Goal: Task Accomplishment & Management: Manage account settings

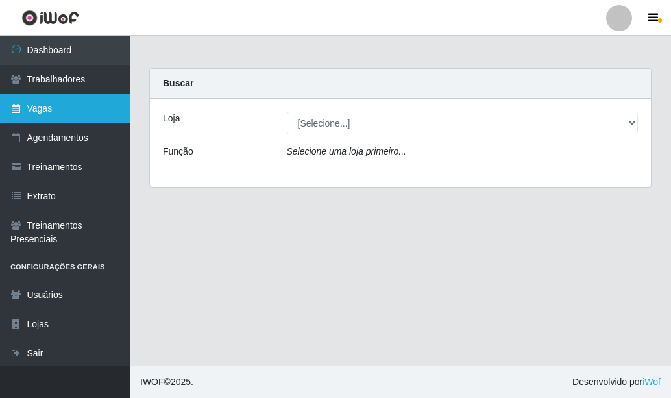
click at [40, 105] on link "Vagas" at bounding box center [65, 108] width 130 height 29
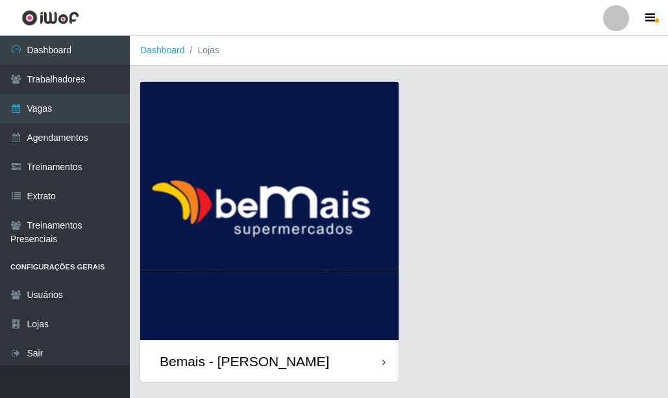
click at [353, 355] on div "Bemais - [PERSON_NAME]" at bounding box center [269, 361] width 258 height 42
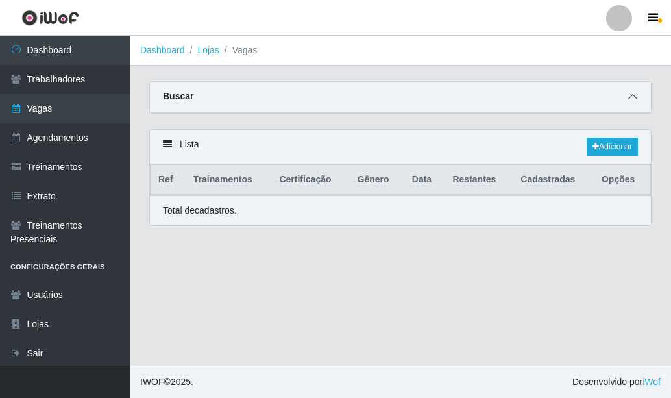
click at [635, 91] on span at bounding box center [633, 97] width 16 height 15
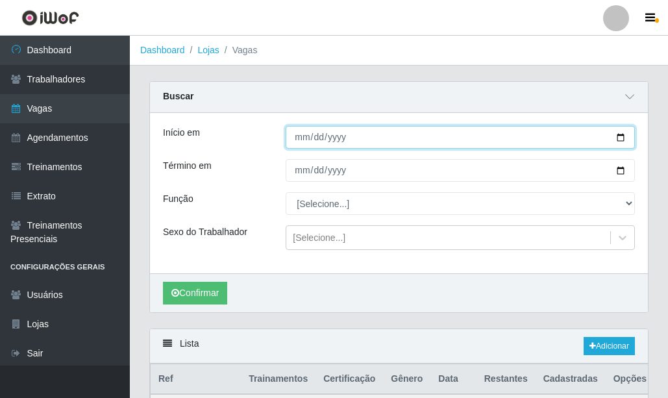
click at [622, 138] on input "Início em" at bounding box center [460, 137] width 349 height 23
type input "[DATE]"
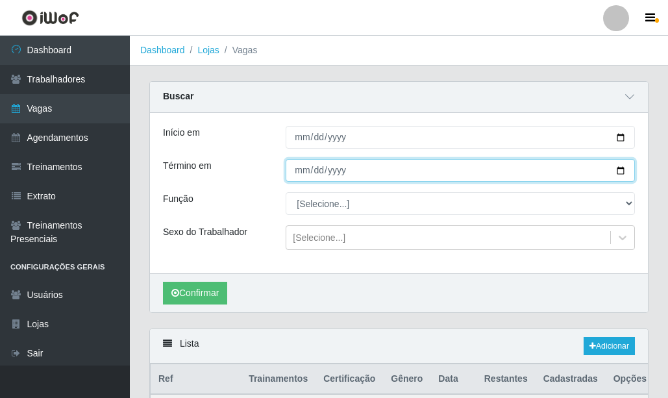
click at [627, 166] on input "Término em" at bounding box center [460, 170] width 349 height 23
click at [621, 169] on input "Término em" at bounding box center [460, 170] width 349 height 23
type input "[DATE]"
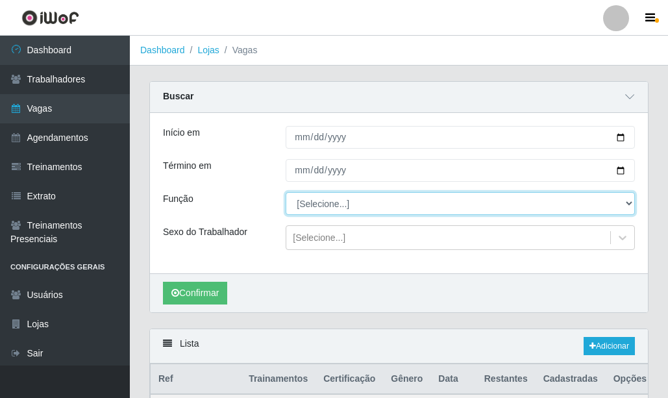
click at [353, 203] on select "[Selecione...] ASG ASG + ASG ++ Auxiliar de Depósito Auxiliar de Depósito + Aux…" at bounding box center [460, 203] width 349 height 23
select select "16"
click at [286, 193] on select "[Selecione...] ASG ASG + ASG ++ Auxiliar de Depósito Auxiliar de Depósito + Aux…" at bounding box center [460, 203] width 349 height 23
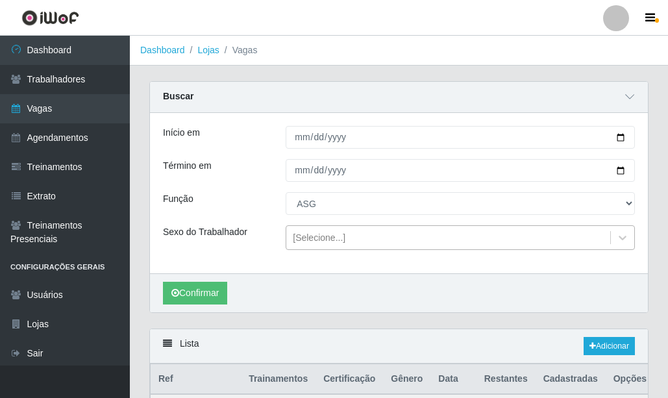
click at [321, 233] on div "[Selecione...]" at bounding box center [319, 238] width 53 height 14
click at [192, 288] on button "Confirmar" at bounding box center [195, 293] width 64 height 23
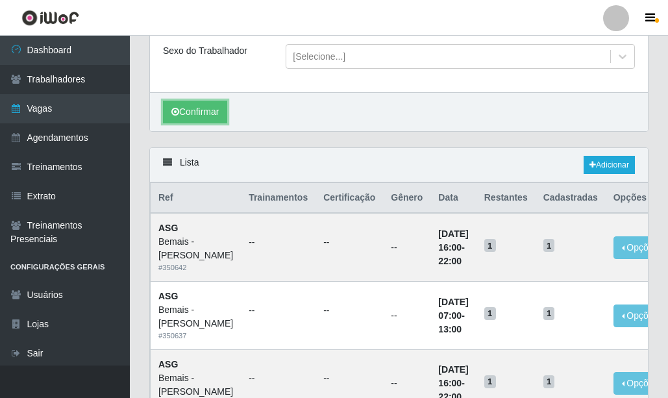
scroll to position [260, 0]
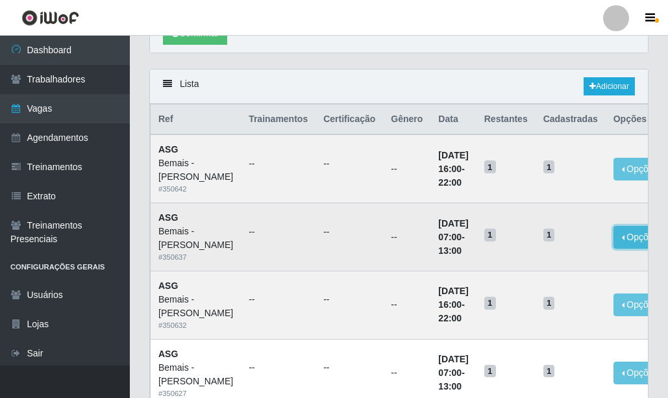
click at [614, 249] on button "Opções" at bounding box center [640, 237] width 53 height 23
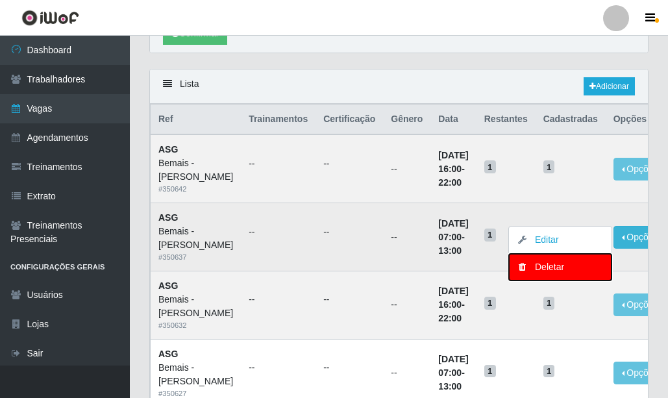
click at [522, 274] on div "Deletar" at bounding box center [560, 267] width 77 height 14
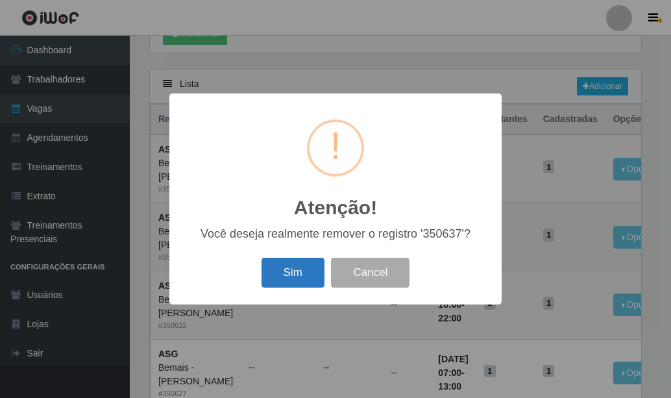
click at [286, 274] on button "Sim" at bounding box center [293, 273] width 63 height 31
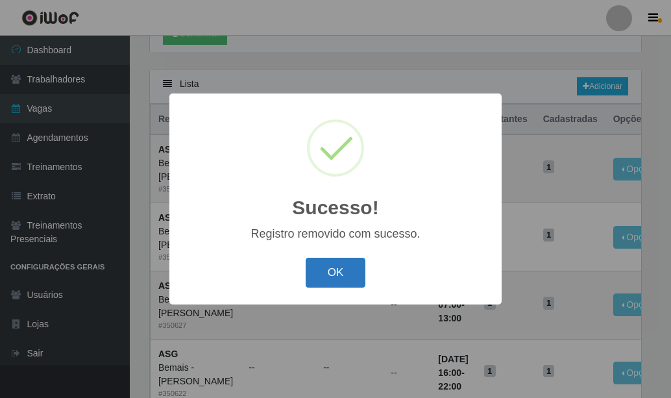
click at [337, 264] on button "OK" at bounding box center [336, 273] width 60 height 31
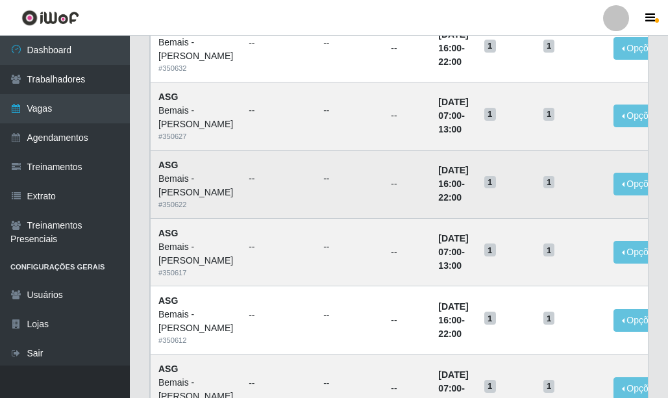
scroll to position [455, 0]
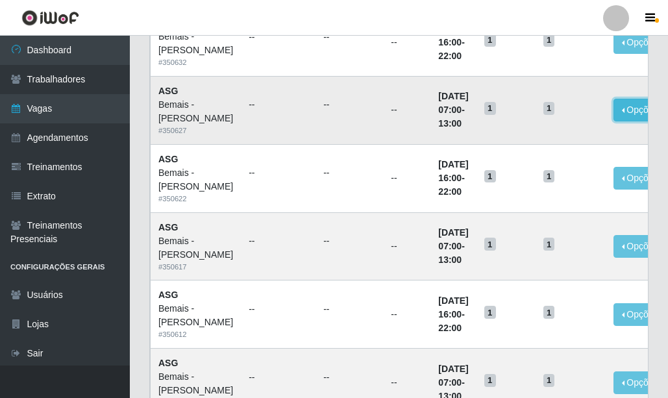
click at [623, 121] on button "Opções" at bounding box center [640, 110] width 53 height 23
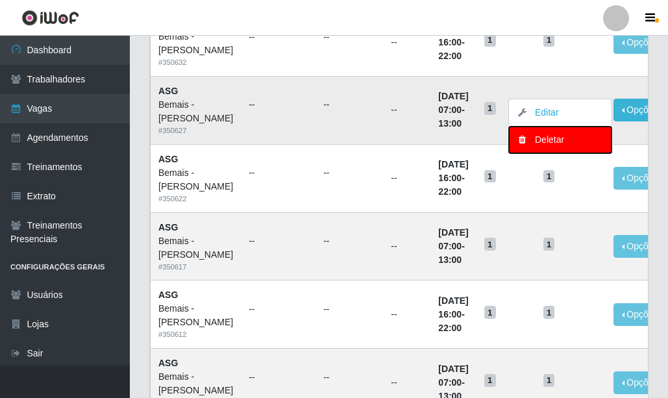
click at [569, 147] on div "Deletar" at bounding box center [560, 140] width 77 height 14
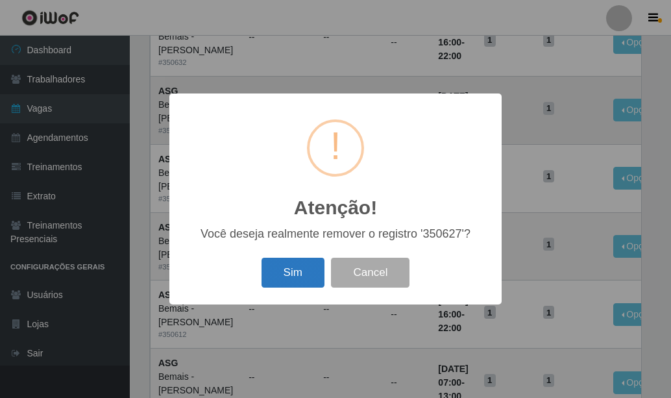
click at [295, 276] on button "Sim" at bounding box center [293, 273] width 63 height 31
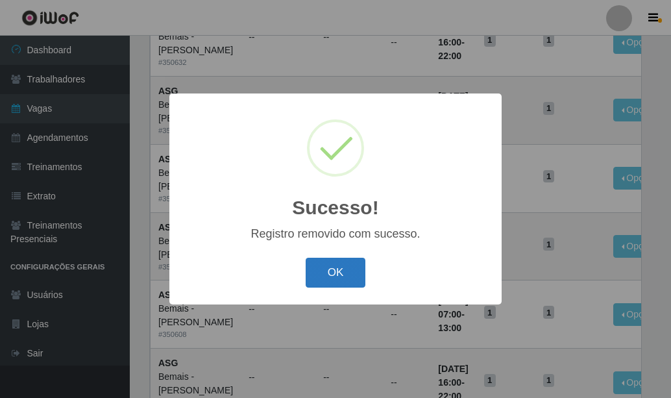
click at [340, 271] on button "OK" at bounding box center [336, 273] width 60 height 31
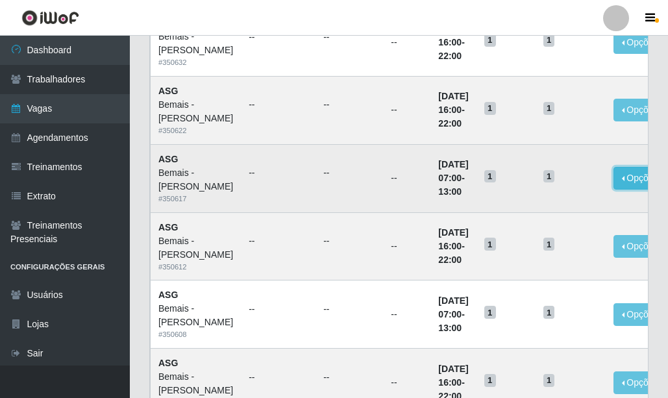
click at [614, 190] on button "Opções" at bounding box center [640, 178] width 53 height 23
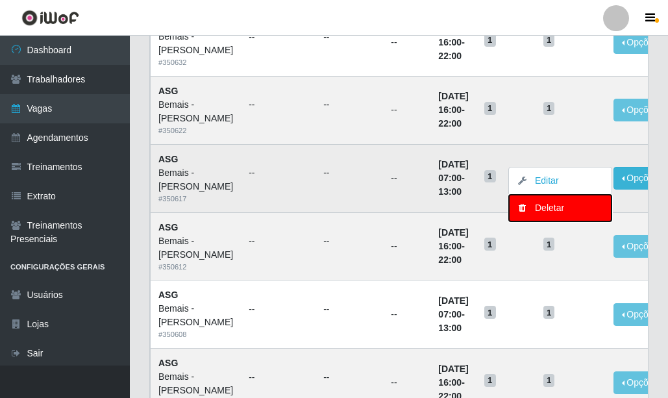
click at [538, 215] on div "Deletar" at bounding box center [560, 208] width 77 height 14
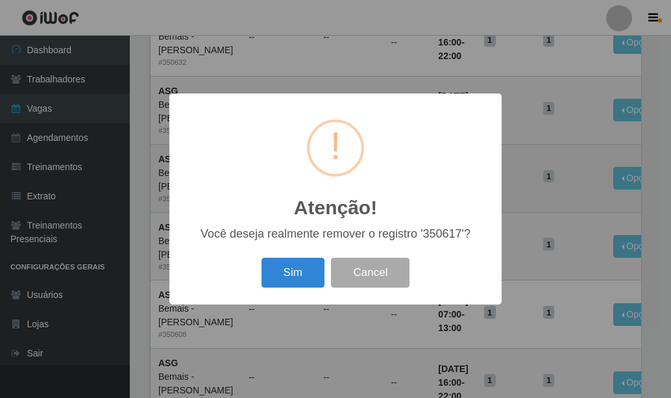
click at [546, 167] on div "Atenção! × Você deseja realmente remover o registro '350617'? Sim Cancel" at bounding box center [335, 199] width 671 height 398
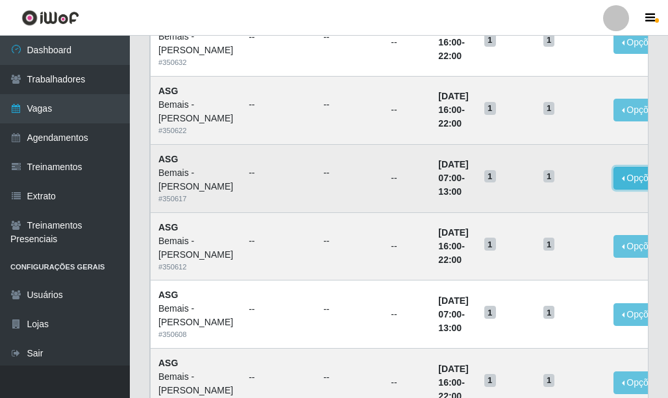
click at [623, 190] on button "Opções" at bounding box center [640, 178] width 53 height 23
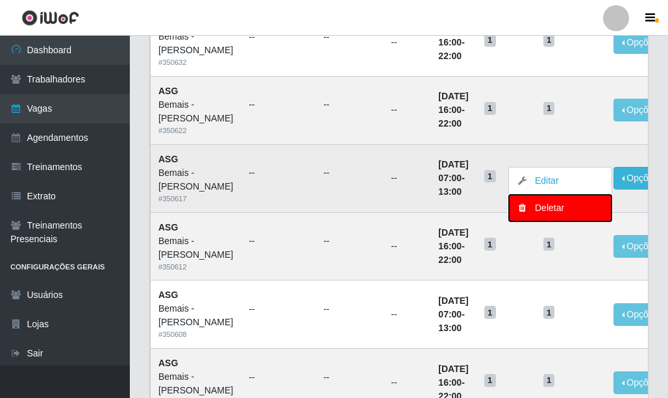
click at [529, 221] on button "Deletar" at bounding box center [560, 208] width 103 height 27
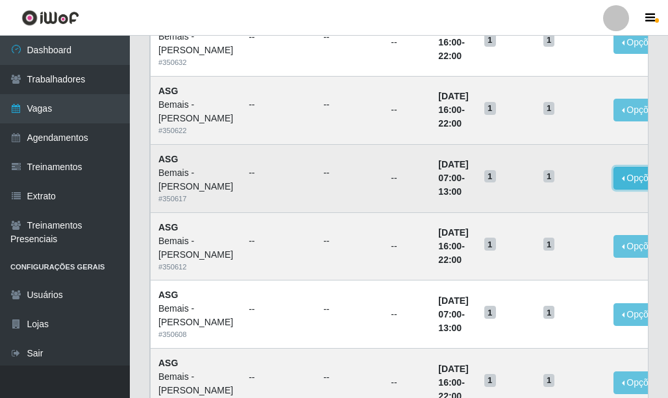
click at [621, 190] on button "Opções" at bounding box center [640, 178] width 53 height 23
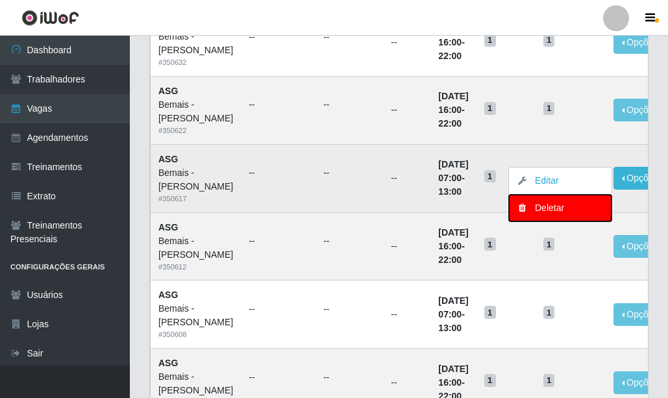
click at [538, 215] on div "Deletar" at bounding box center [560, 208] width 77 height 14
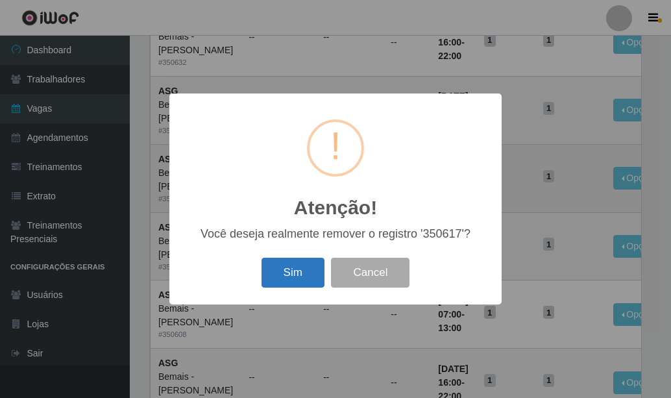
click at [275, 266] on button "Sim" at bounding box center [293, 273] width 63 height 31
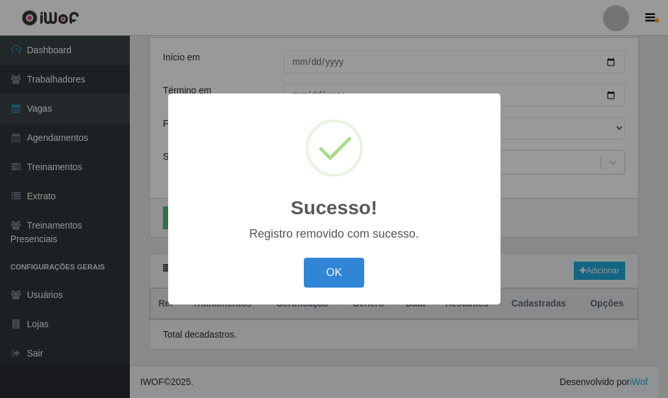
scroll to position [76, 0]
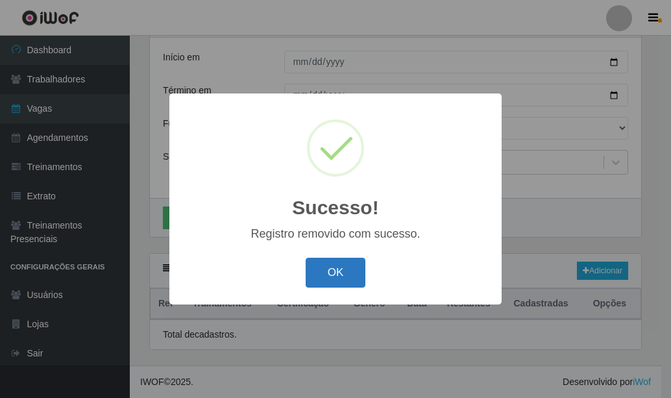
click at [340, 275] on button "OK" at bounding box center [336, 273] width 60 height 31
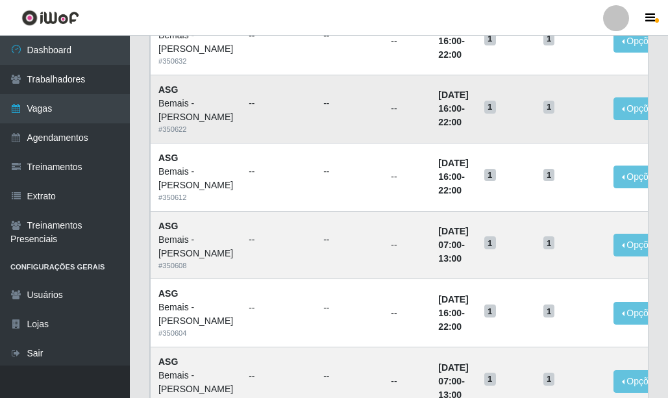
scroll to position [466, 0]
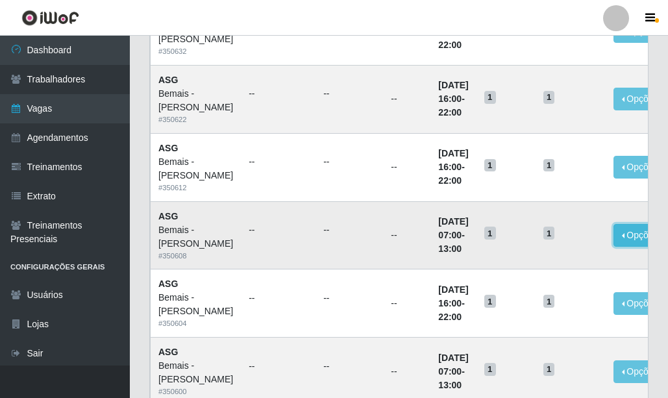
click at [614, 247] on button "Opções" at bounding box center [640, 235] width 53 height 23
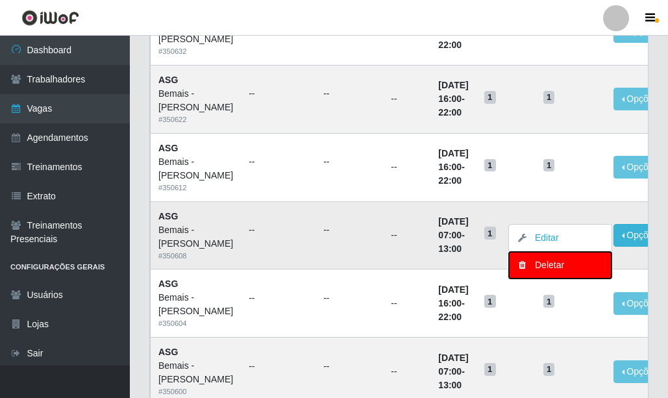
click at [553, 272] on div "Deletar" at bounding box center [560, 265] width 77 height 14
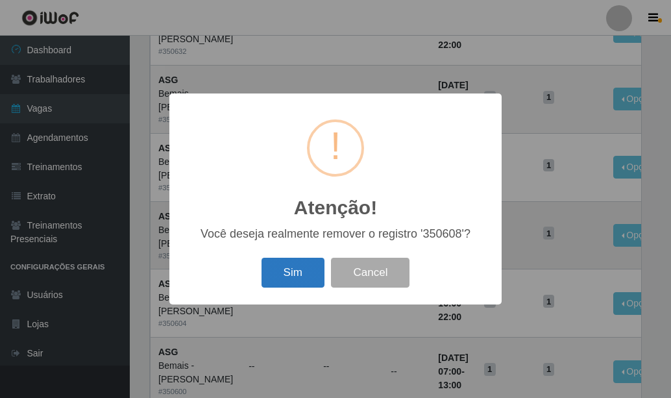
click at [300, 279] on button "Sim" at bounding box center [293, 273] width 63 height 31
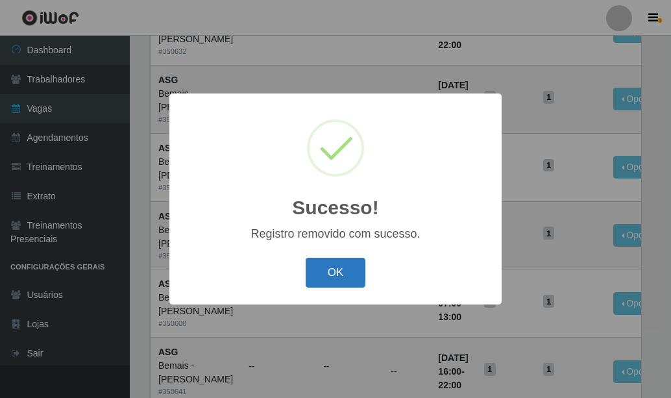
drag, startPoint x: 312, startPoint y: 266, endPoint x: 323, endPoint y: 264, distance: 11.8
click at [314, 265] on button "OK" at bounding box center [336, 273] width 60 height 31
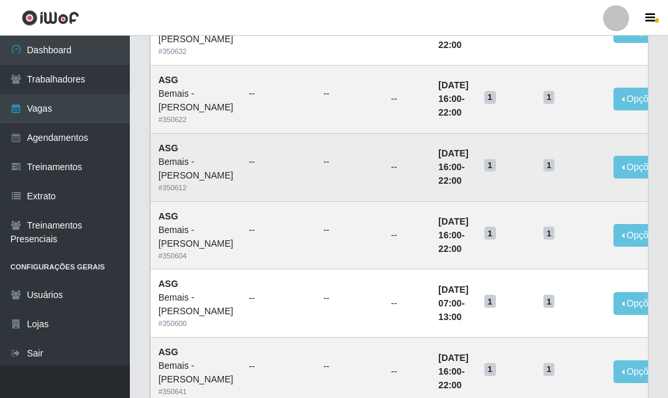
scroll to position [595, 0]
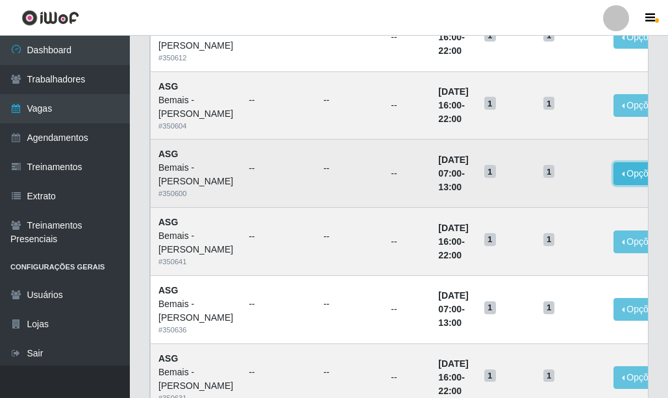
click at [614, 185] on button "Opções" at bounding box center [640, 173] width 53 height 23
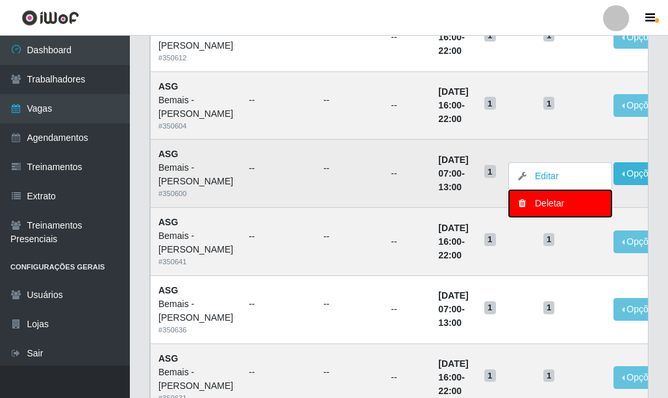
click at [539, 210] on div "Deletar" at bounding box center [560, 204] width 77 height 14
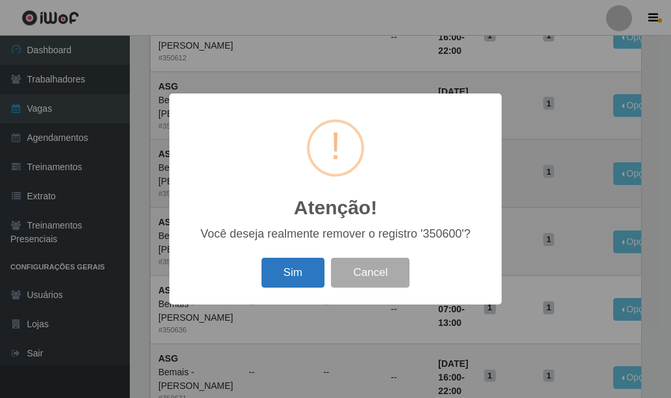
click at [295, 271] on button "Sim" at bounding box center [293, 273] width 63 height 31
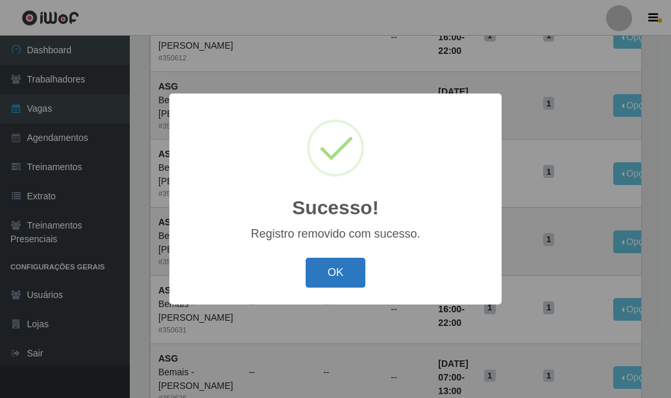
click at [352, 271] on button "OK" at bounding box center [336, 273] width 60 height 31
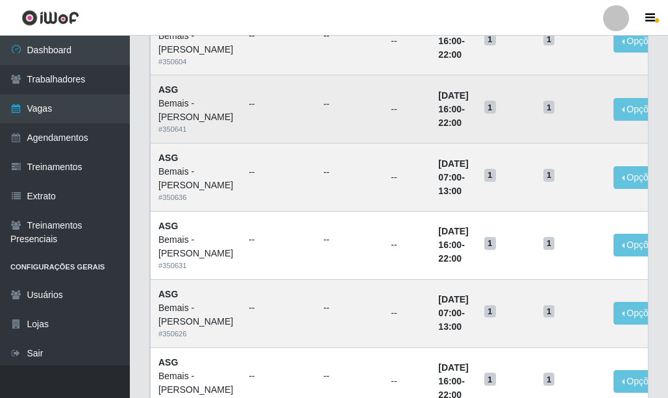
scroll to position [660, 0]
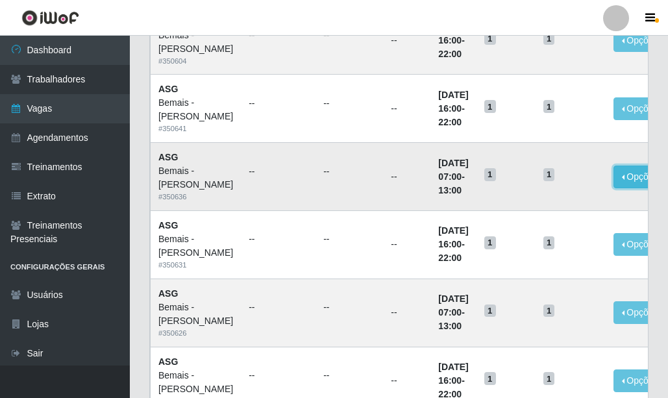
click at [614, 188] on button "Opções" at bounding box center [640, 177] width 53 height 23
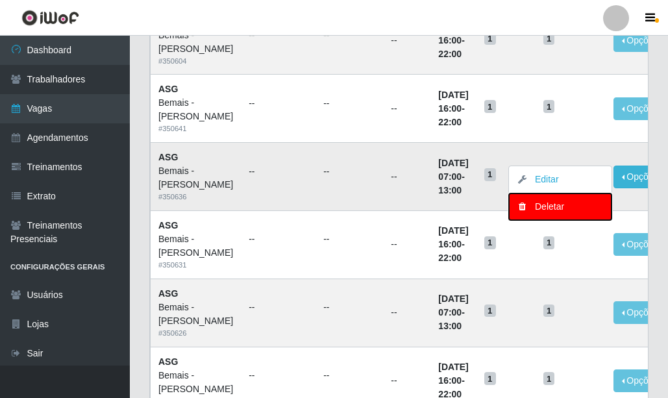
click at [536, 214] on div "Deletar" at bounding box center [560, 207] width 77 height 14
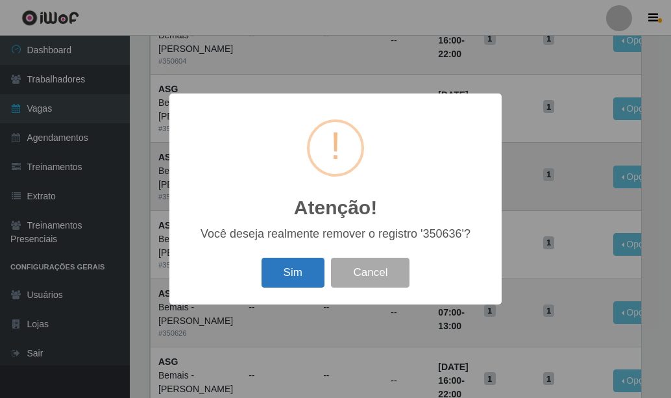
click at [290, 271] on button "Sim" at bounding box center [293, 273] width 63 height 31
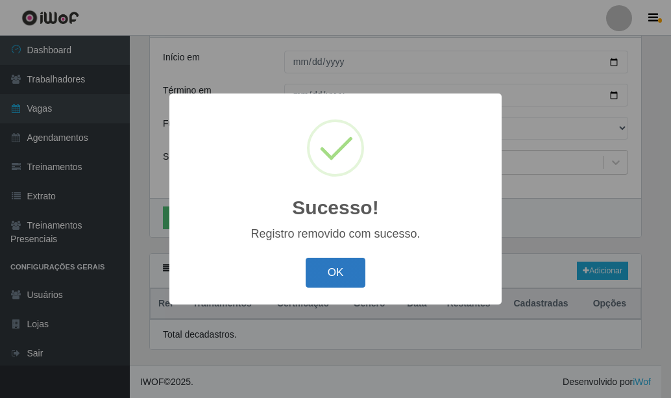
click at [329, 271] on button "OK" at bounding box center [336, 273] width 60 height 31
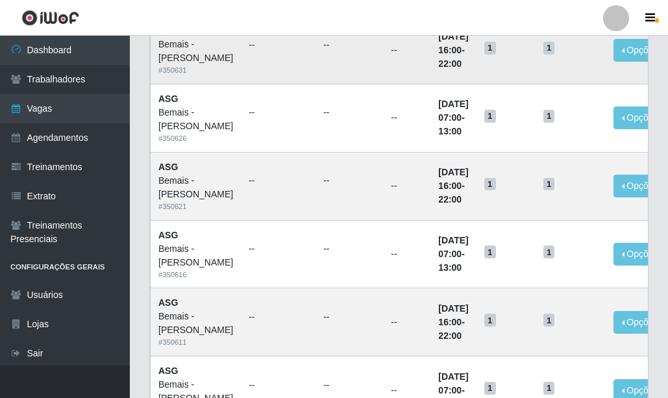
scroll to position [790, 0]
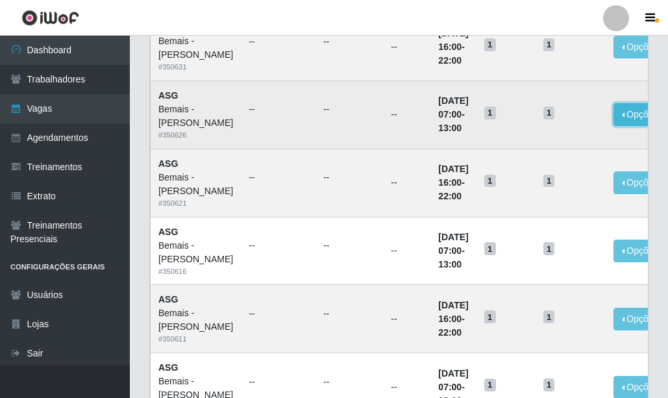
click at [614, 126] on button "Opções" at bounding box center [640, 114] width 53 height 23
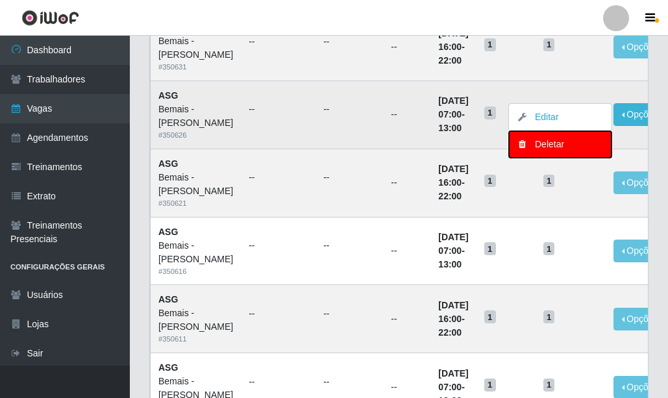
click at [523, 151] on div "Deletar" at bounding box center [560, 145] width 77 height 14
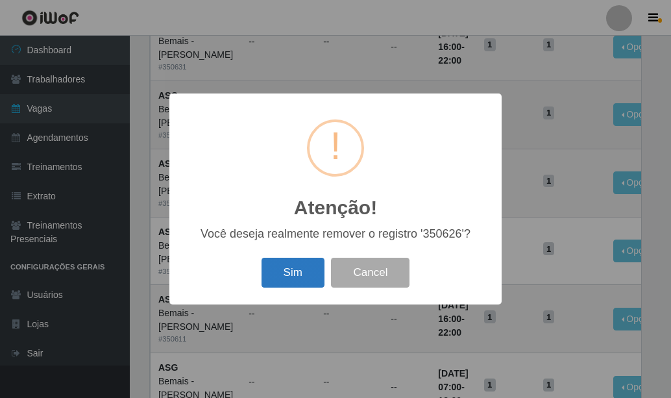
click at [313, 267] on button "Sim" at bounding box center [293, 273] width 63 height 31
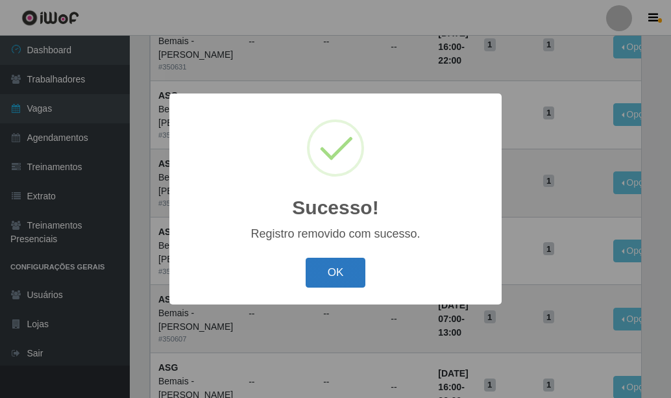
click at [350, 262] on button "OK" at bounding box center [336, 273] width 60 height 31
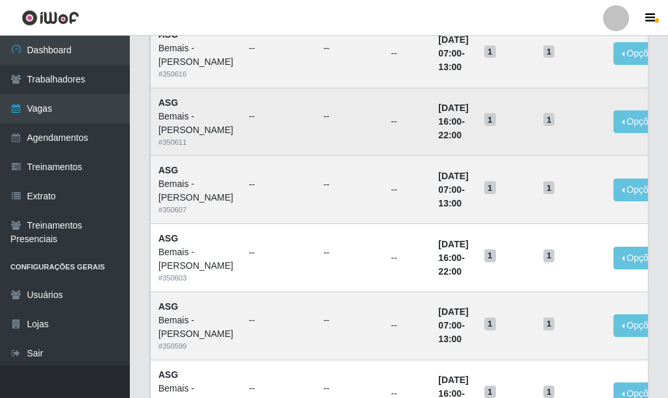
scroll to position [920, 0]
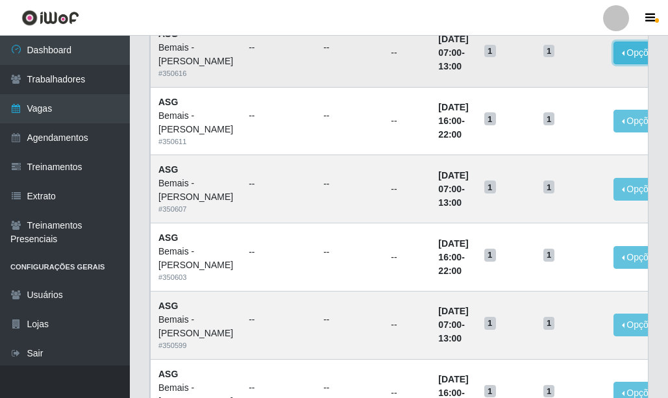
click at [614, 64] on button "Opções" at bounding box center [640, 53] width 53 height 23
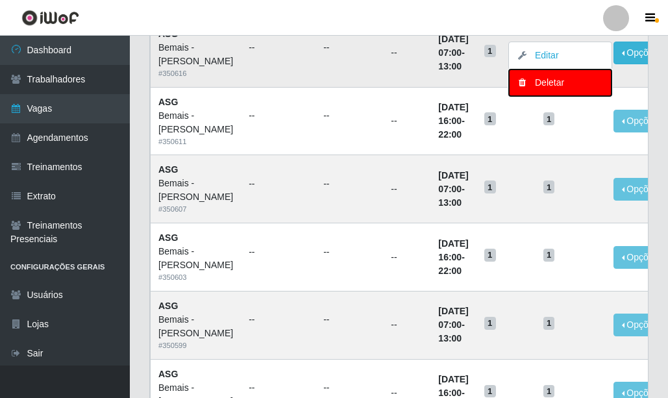
click at [532, 90] on div "Deletar" at bounding box center [560, 83] width 77 height 14
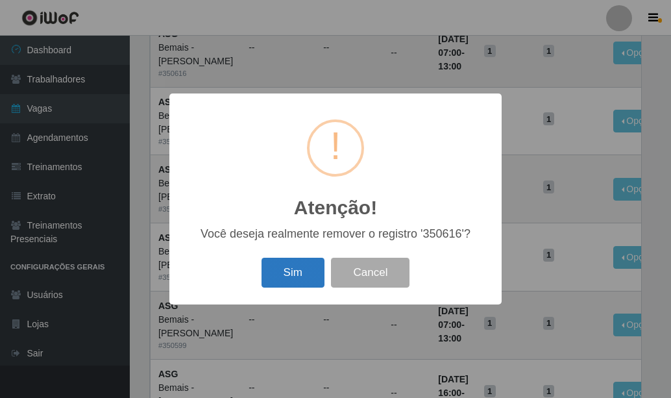
click at [289, 273] on button "Sim" at bounding box center [293, 273] width 63 height 31
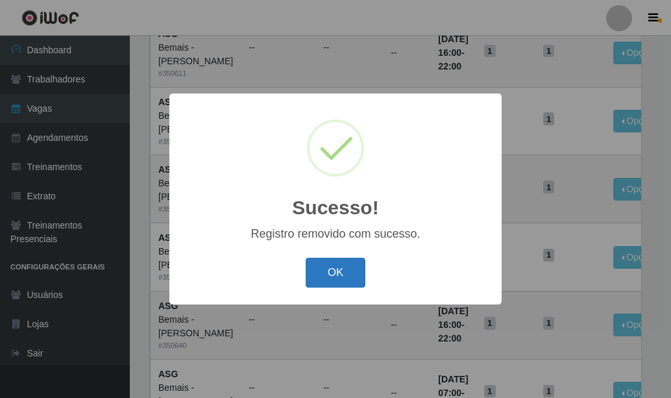
click at [347, 264] on button "OK" at bounding box center [336, 273] width 60 height 31
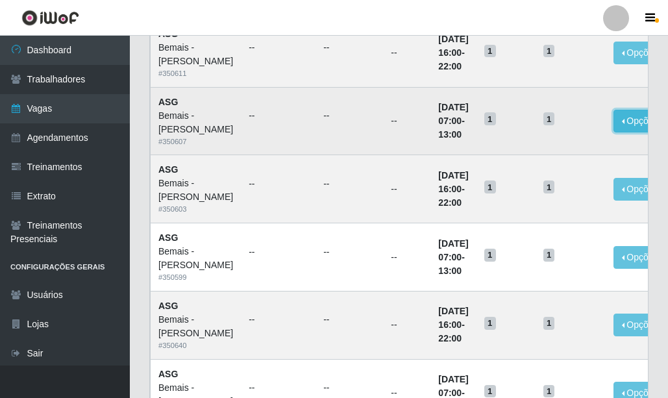
click at [614, 132] on button "Opções" at bounding box center [640, 121] width 53 height 23
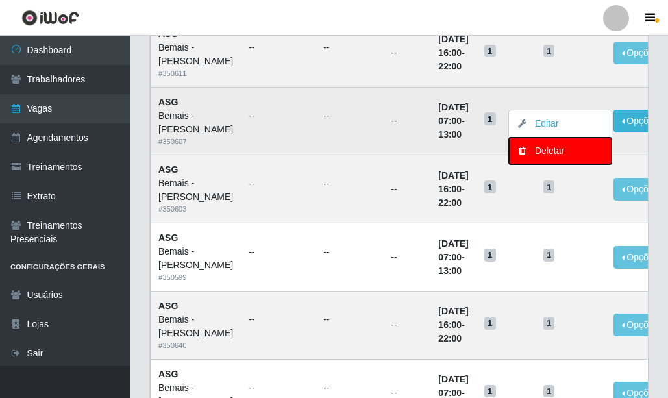
click at [531, 158] on div "Deletar" at bounding box center [560, 151] width 77 height 14
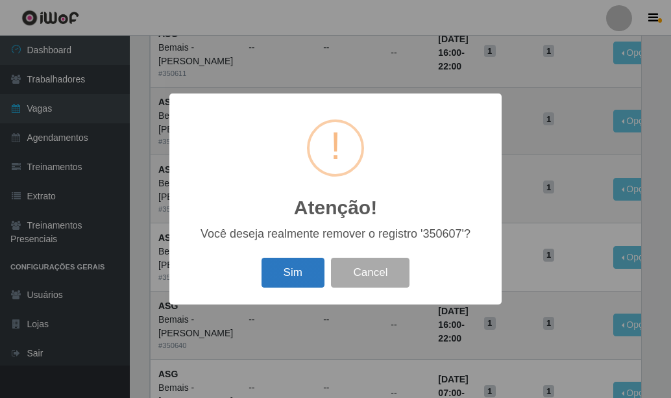
click at [274, 266] on button "Sim" at bounding box center [293, 273] width 63 height 31
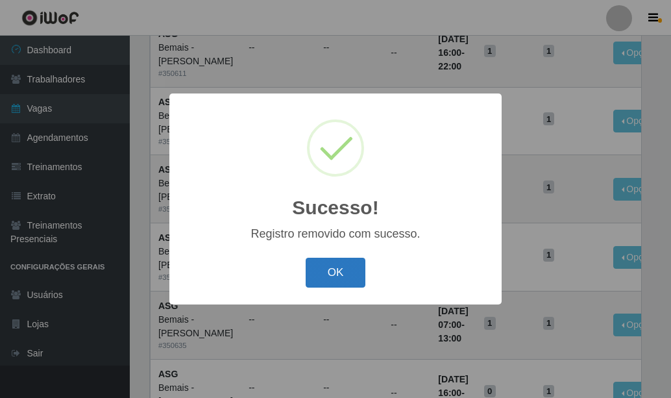
click at [342, 280] on button "OK" at bounding box center [336, 273] width 60 height 31
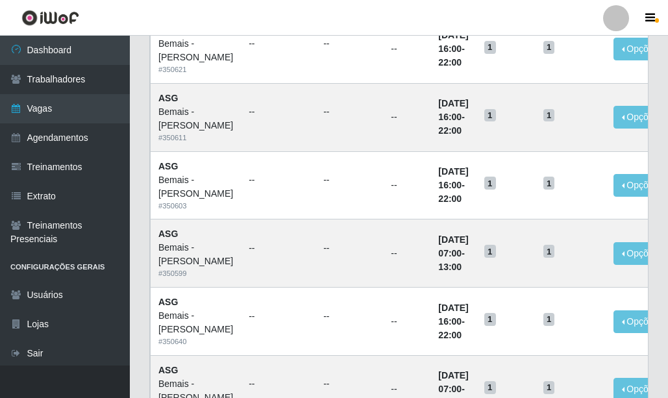
scroll to position [855, 0]
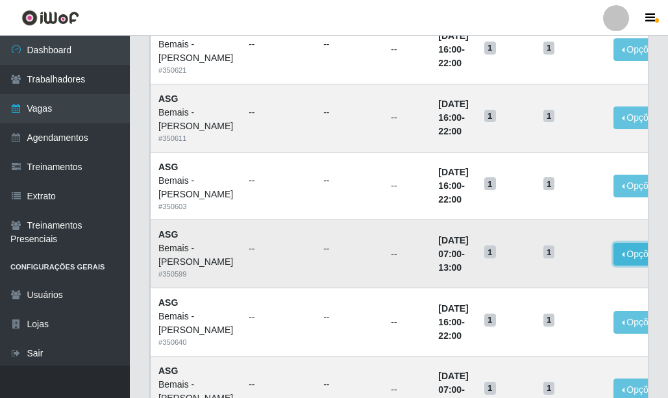
click at [614, 266] on button "Opções" at bounding box center [640, 254] width 53 height 23
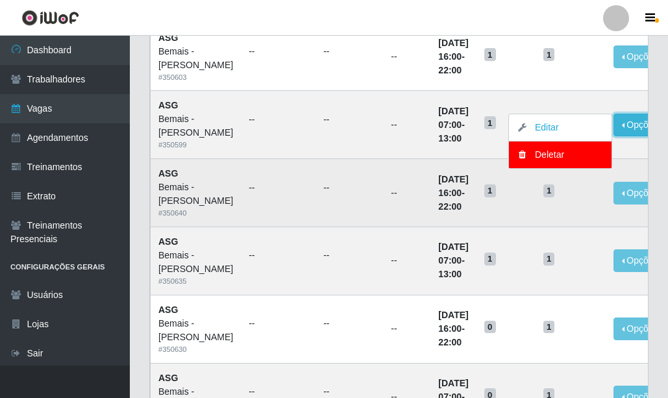
scroll to position [985, 0]
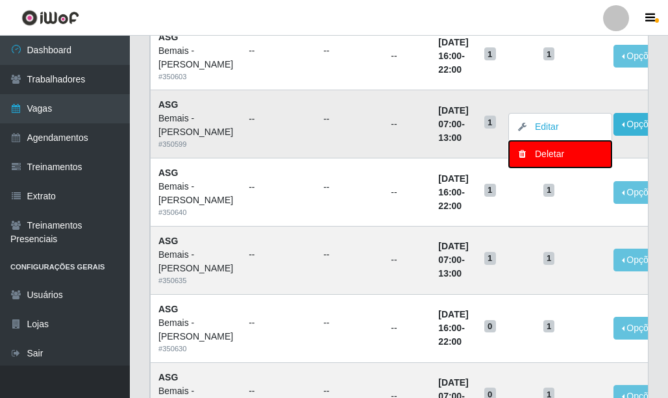
click at [547, 161] on div "Deletar" at bounding box center [560, 154] width 77 height 14
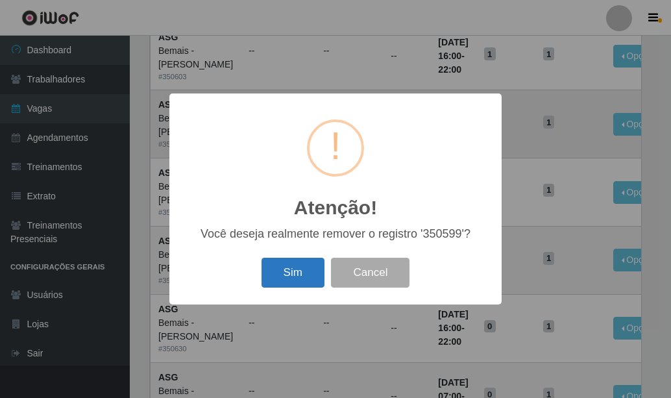
click at [281, 272] on button "Sim" at bounding box center [293, 273] width 63 height 31
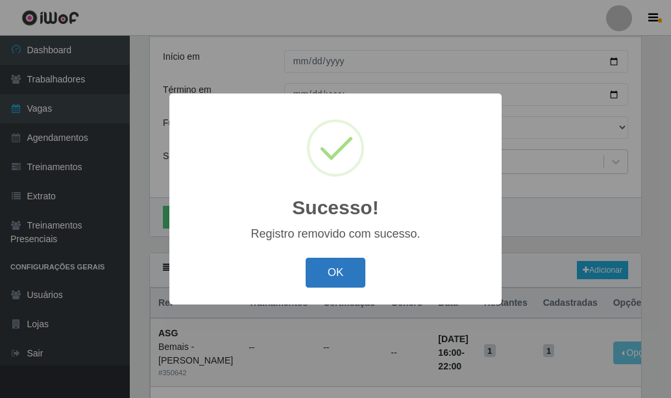
click at [334, 265] on button "OK" at bounding box center [336, 273] width 60 height 31
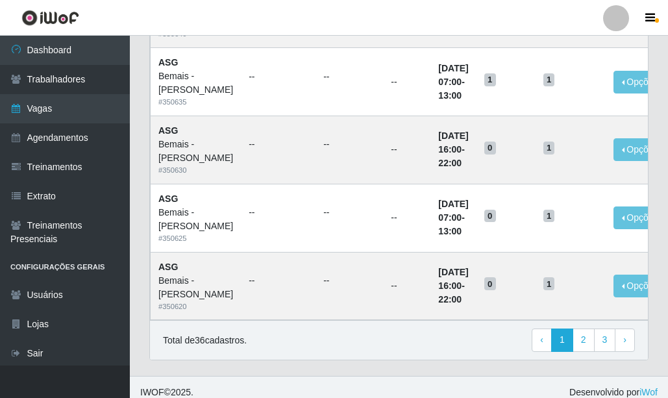
scroll to position [1115, 0]
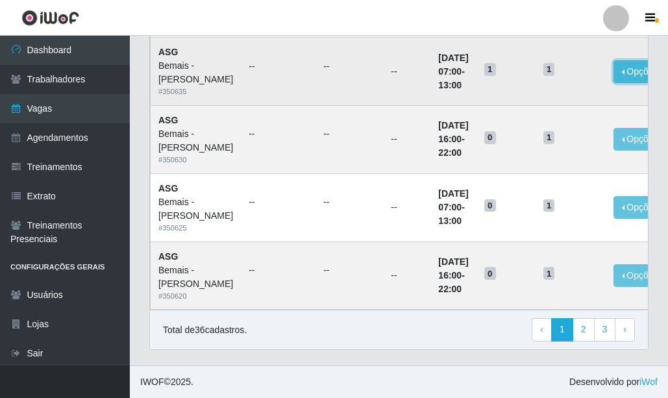
click at [619, 83] on button "Opções" at bounding box center [640, 71] width 53 height 23
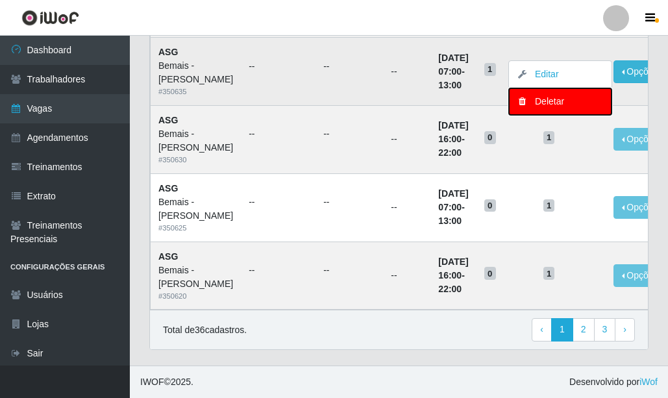
click at [530, 108] on div "Deletar" at bounding box center [560, 102] width 77 height 14
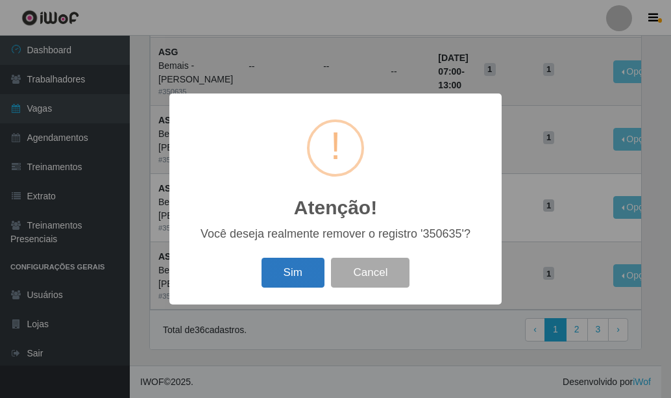
click at [302, 275] on button "Sim" at bounding box center [293, 273] width 63 height 31
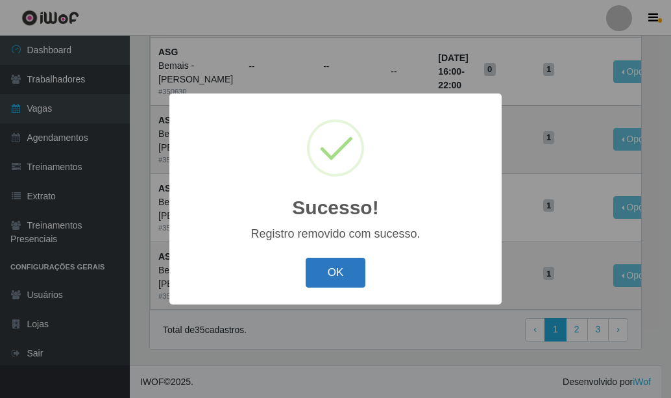
click at [340, 271] on button "OK" at bounding box center [336, 273] width 60 height 31
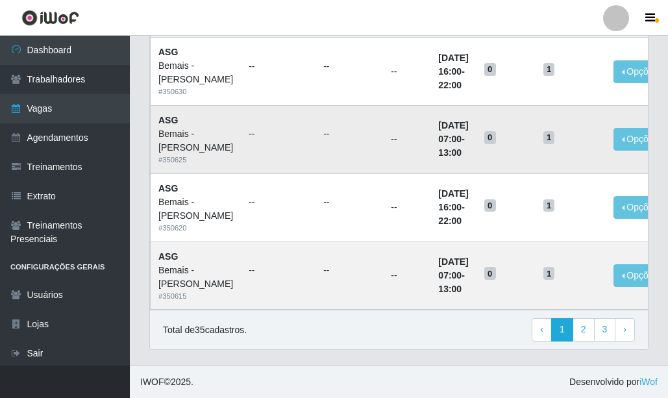
scroll to position [1311, 0]
click at [577, 327] on link "2" at bounding box center [584, 329] width 22 height 23
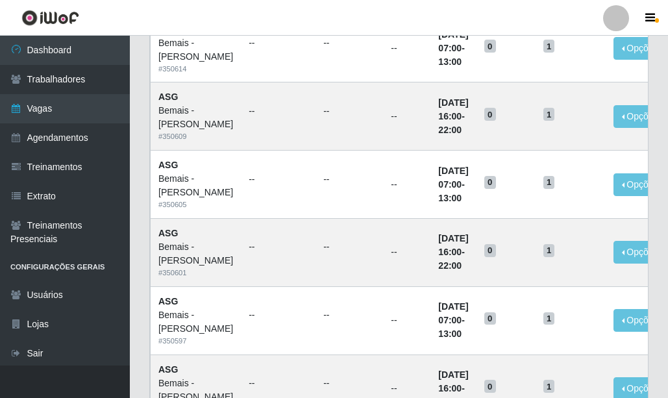
scroll to position [1104, 0]
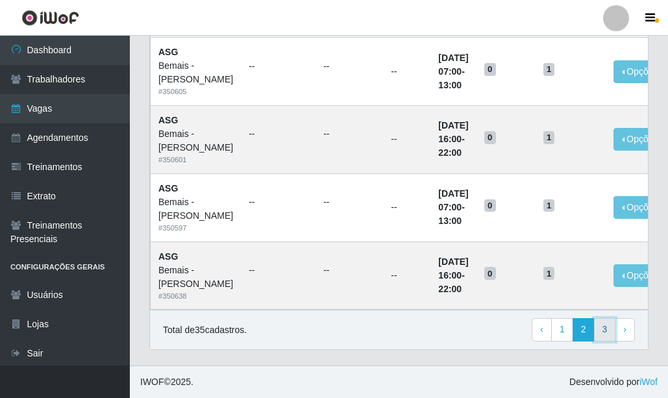
click at [607, 339] on link "3" at bounding box center [605, 329] width 22 height 23
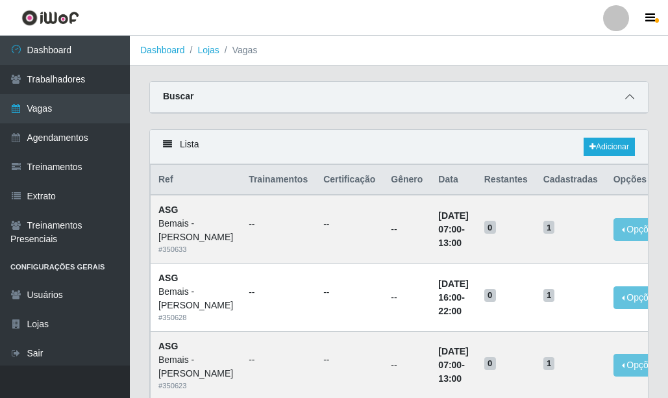
click at [634, 95] on icon at bounding box center [629, 96] width 9 height 9
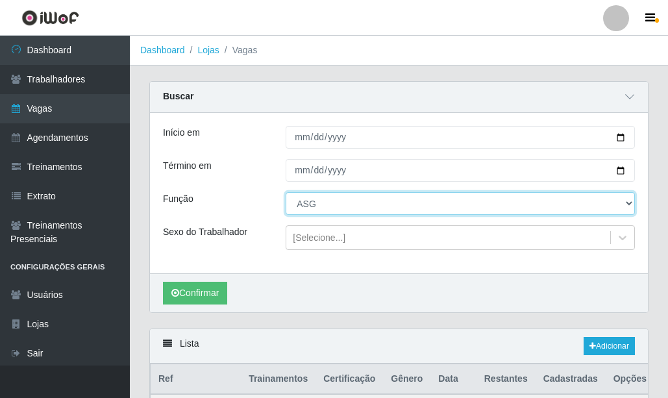
click at [320, 209] on select "[Selecione...] ASG ASG + ASG ++ Auxiliar de Depósito Auxiliar de Depósito + Aux…" at bounding box center [460, 203] width 349 height 23
select select "79"
click at [286, 193] on select "[Selecione...] ASG ASG + ASG ++ Auxiliar de Depósito Auxiliar de Depósito + Aux…" at bounding box center [460, 203] width 349 height 23
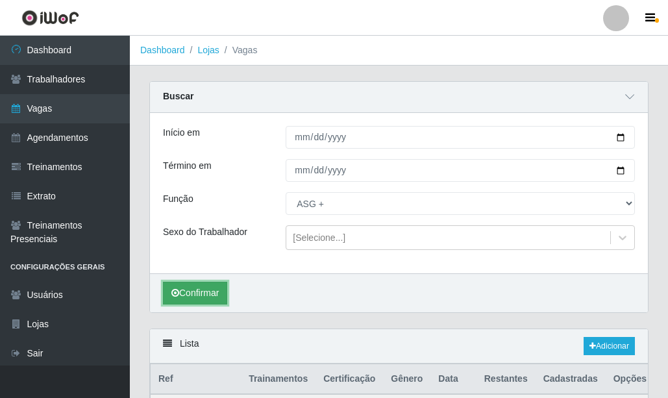
click at [210, 299] on button "Confirmar" at bounding box center [195, 293] width 64 height 23
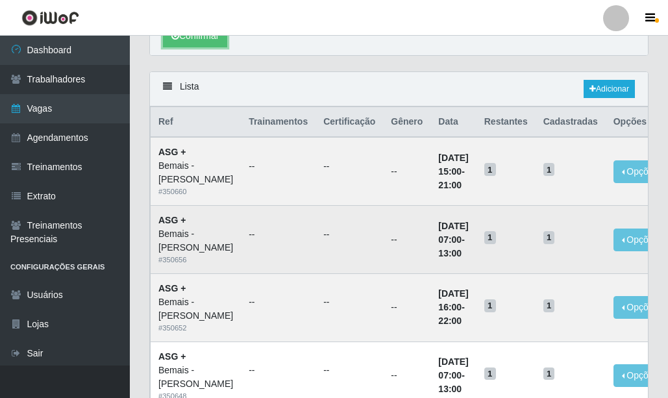
scroll to position [260, 0]
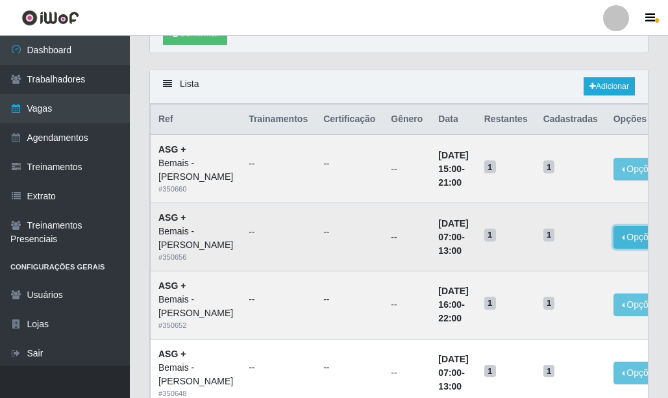
click at [614, 249] on button "Opções" at bounding box center [640, 237] width 53 height 23
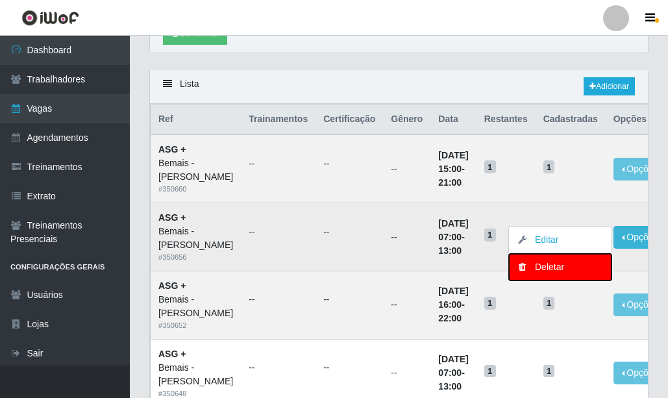
click at [560, 274] on div "Deletar" at bounding box center [560, 267] width 77 height 14
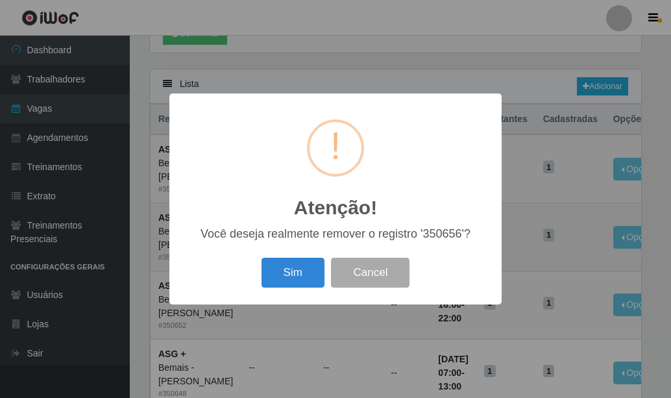
click at [286, 273] on button "Sim" at bounding box center [293, 273] width 63 height 31
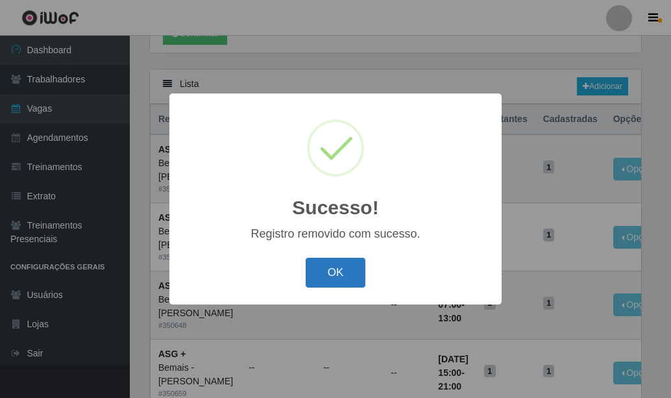
click at [328, 273] on button "OK" at bounding box center [336, 273] width 60 height 31
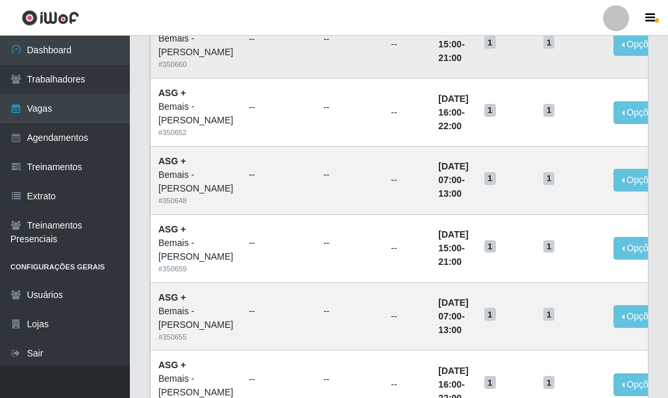
scroll to position [390, 0]
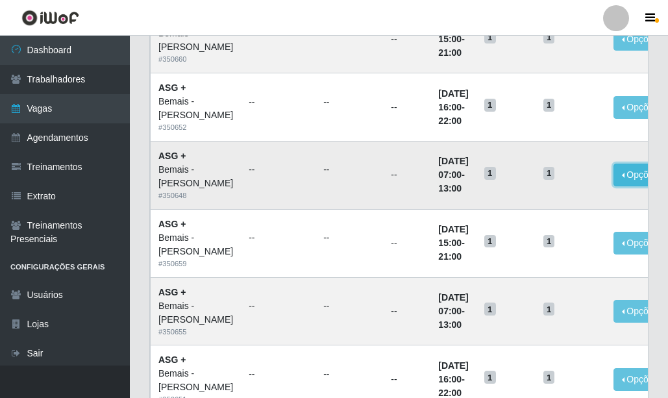
click at [614, 186] on button "Opções" at bounding box center [640, 175] width 53 height 23
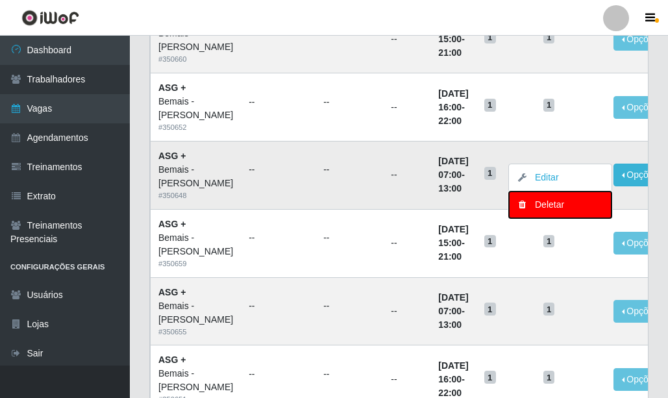
click at [534, 212] on div "Deletar" at bounding box center [560, 205] width 77 height 14
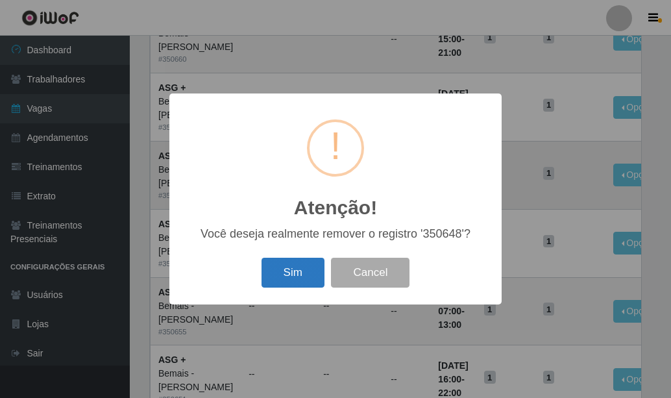
click at [281, 274] on button "Sim" at bounding box center [293, 273] width 63 height 31
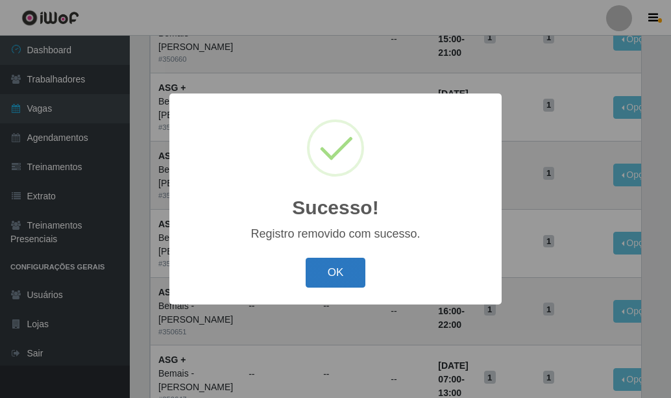
click at [332, 273] on button "OK" at bounding box center [336, 273] width 60 height 31
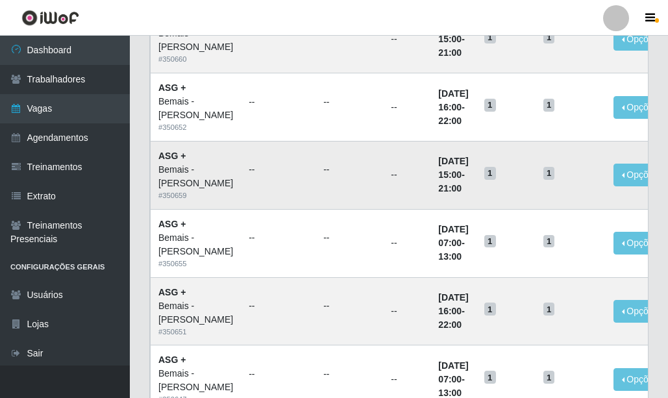
scroll to position [455, 0]
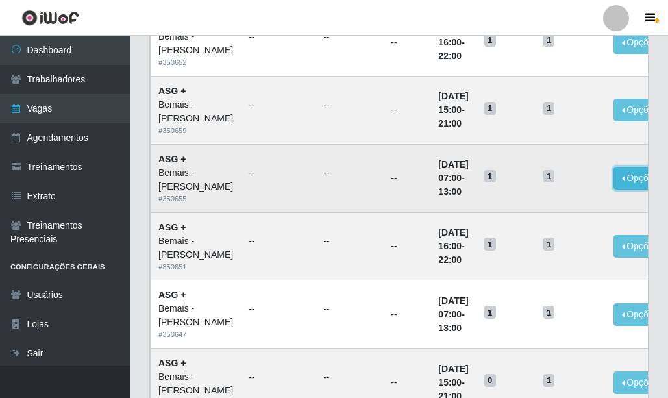
click at [618, 190] on button "Opções" at bounding box center [640, 178] width 53 height 23
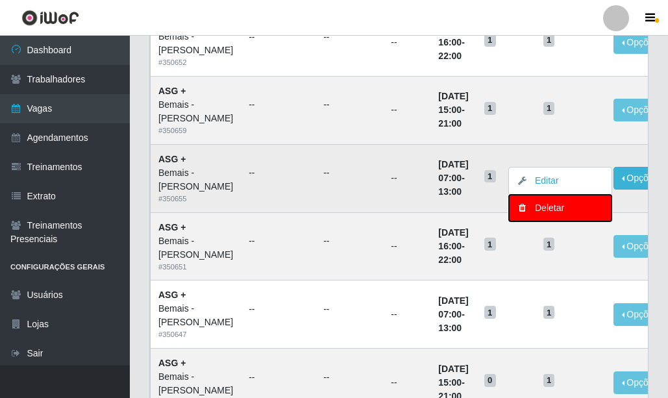
click at [528, 215] on div "Deletar" at bounding box center [560, 208] width 77 height 14
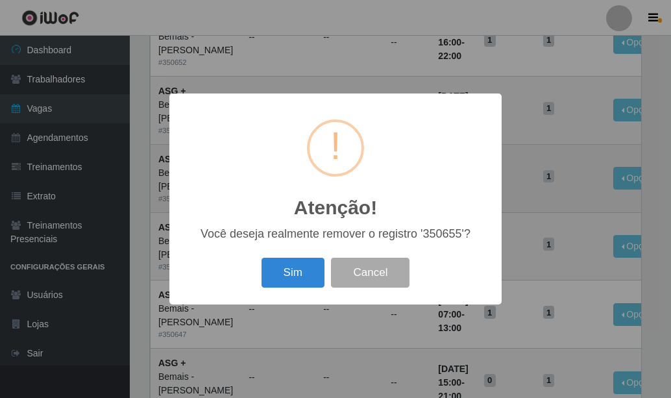
click at [343, 64] on div "Atenção! × Você deseja realmente remover o registro '350655'? Sim Cancel" at bounding box center [335, 199] width 671 height 398
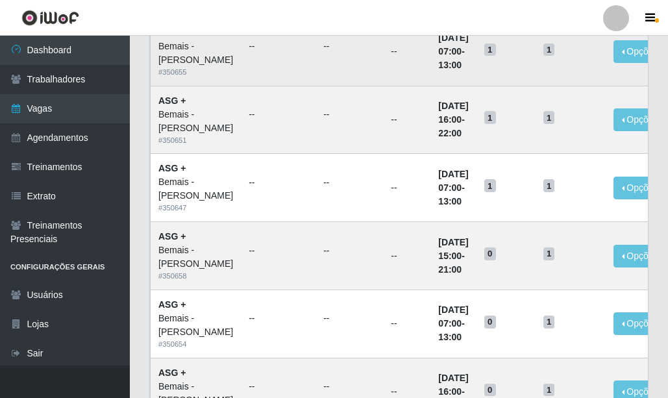
scroll to position [592, 0]
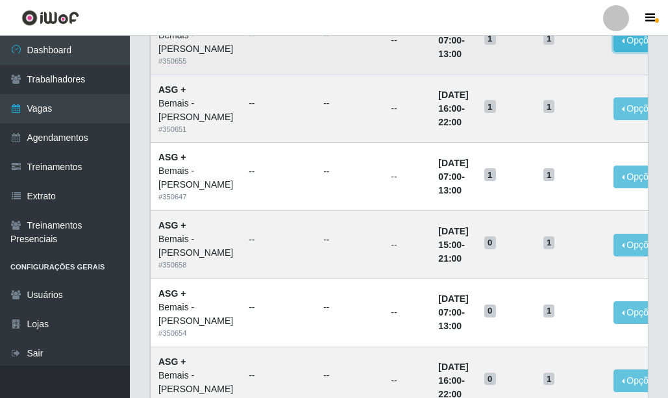
click at [618, 52] on button "Opções" at bounding box center [640, 40] width 53 height 23
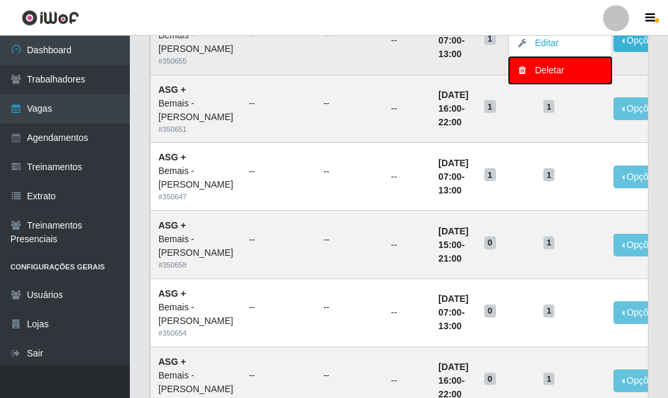
click at [542, 77] on div "Deletar" at bounding box center [560, 71] width 77 height 14
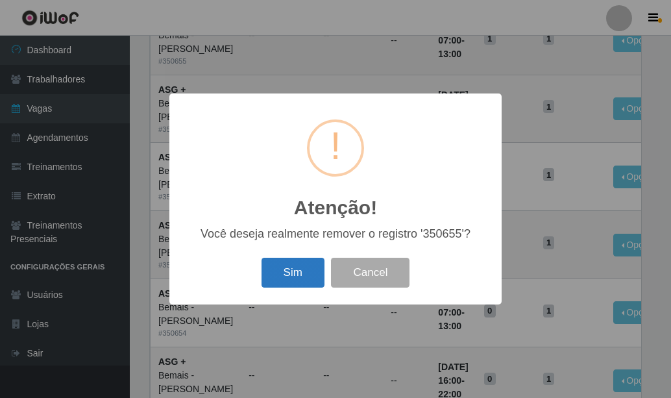
click at [287, 275] on button "Sim" at bounding box center [293, 273] width 63 height 31
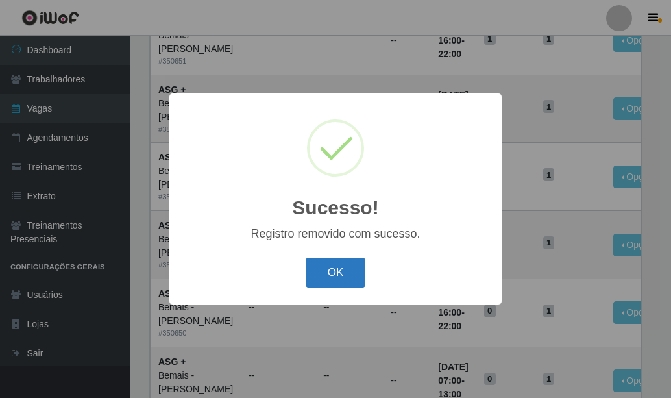
click at [331, 271] on button "OK" at bounding box center [336, 273] width 60 height 31
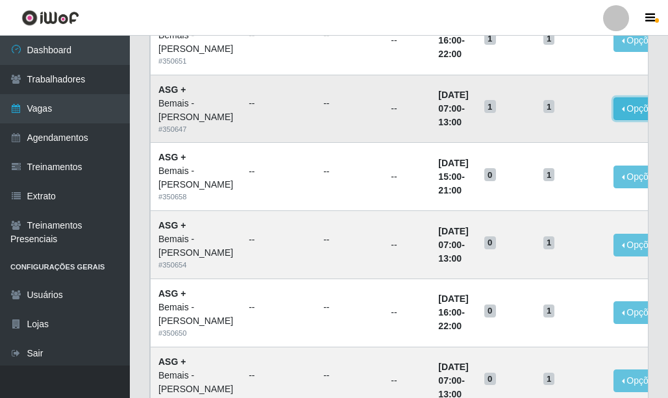
click at [614, 120] on button "Opções" at bounding box center [640, 108] width 53 height 23
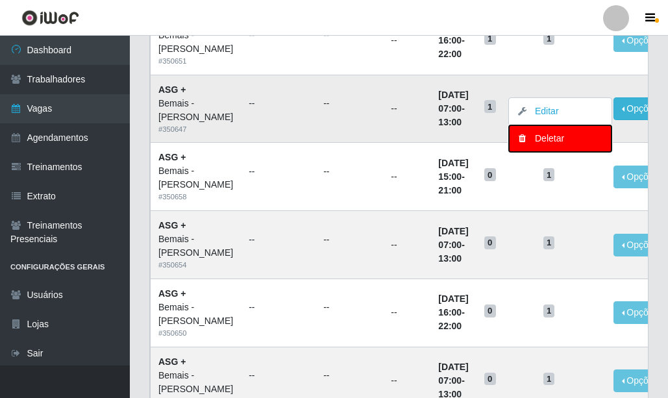
click at [556, 152] on button "Deletar" at bounding box center [560, 138] width 103 height 27
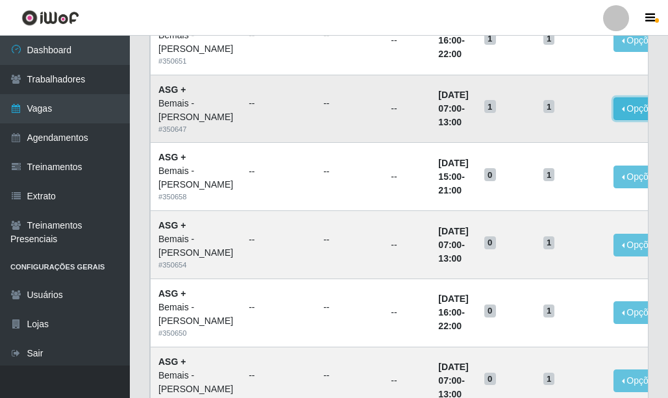
click at [618, 120] on button "Opções" at bounding box center [640, 108] width 53 height 23
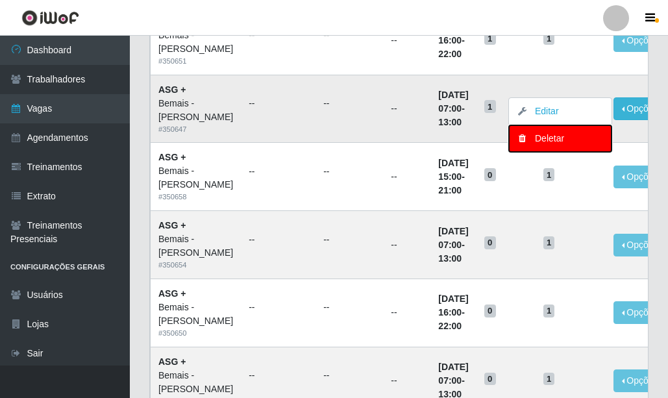
click at [556, 152] on button "Deletar" at bounding box center [560, 138] width 103 height 27
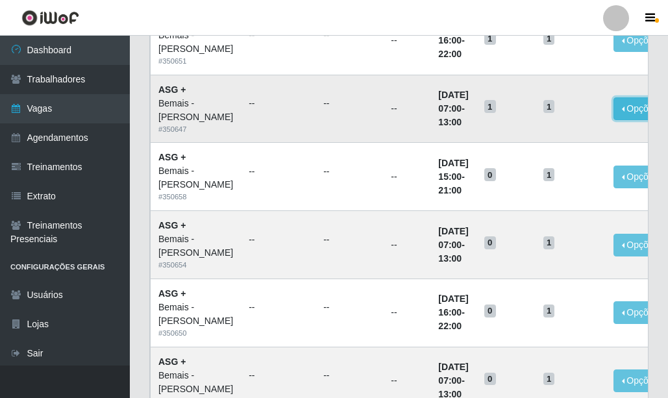
click at [618, 120] on button "Opções" at bounding box center [640, 108] width 53 height 23
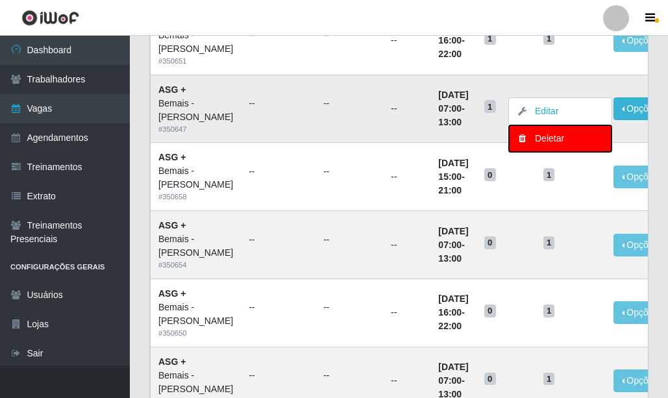
click at [549, 145] on div "Deletar" at bounding box center [560, 139] width 77 height 14
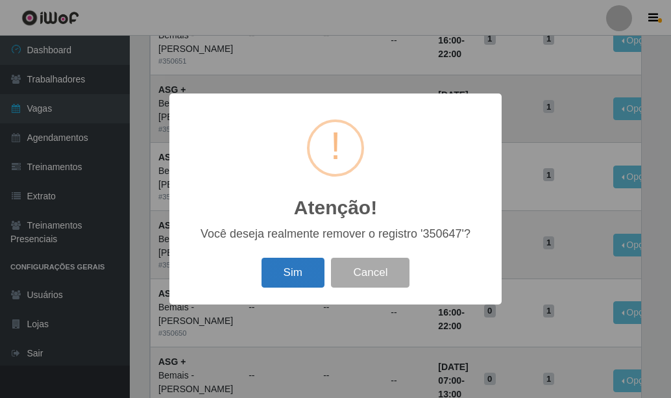
click at [297, 278] on button "Sim" at bounding box center [293, 273] width 63 height 31
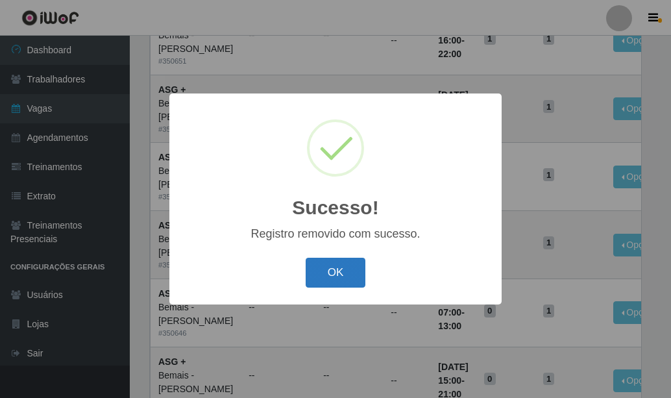
click at [344, 268] on button "OK" at bounding box center [336, 273] width 60 height 31
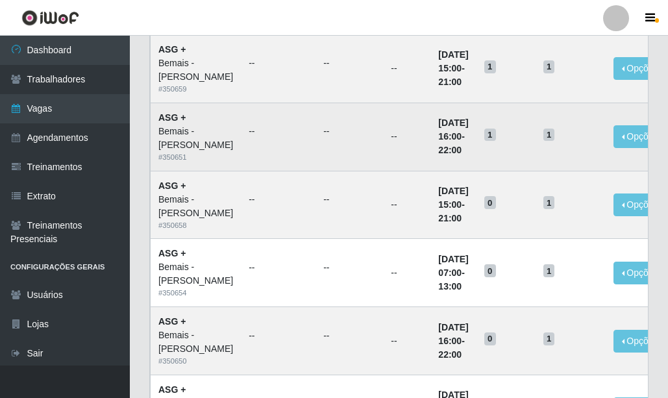
scroll to position [481, 0]
